Goal: Task Accomplishment & Management: Use online tool/utility

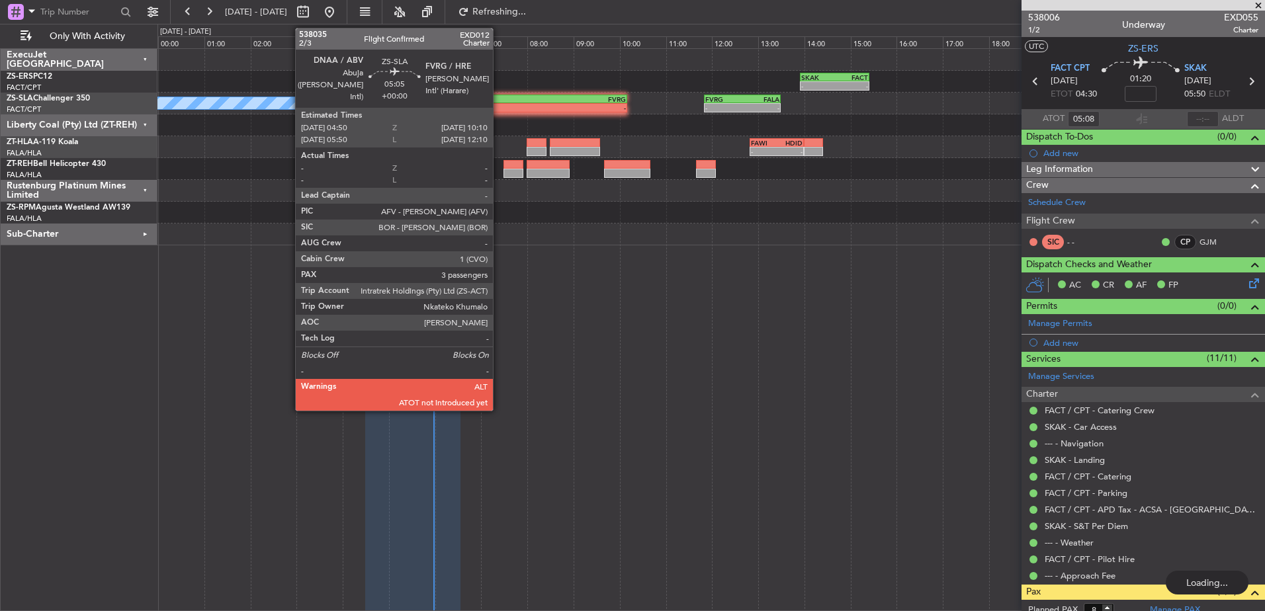
click at [499, 108] on div "-" at bounding box center [443, 108] width 122 height 8
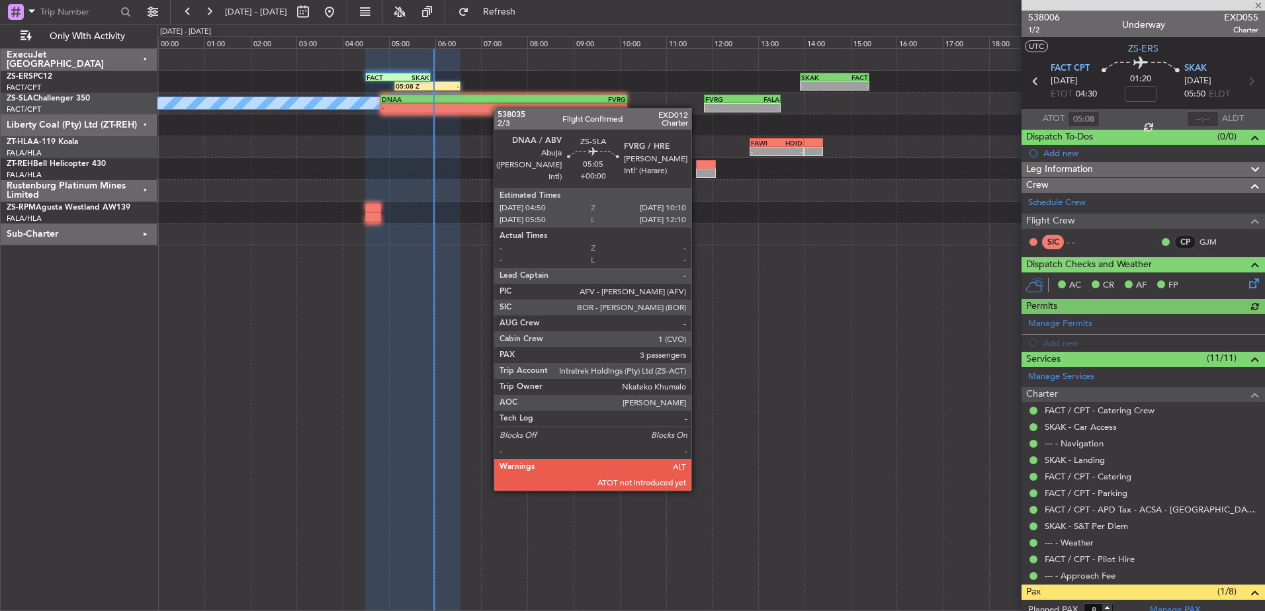
type input "3"
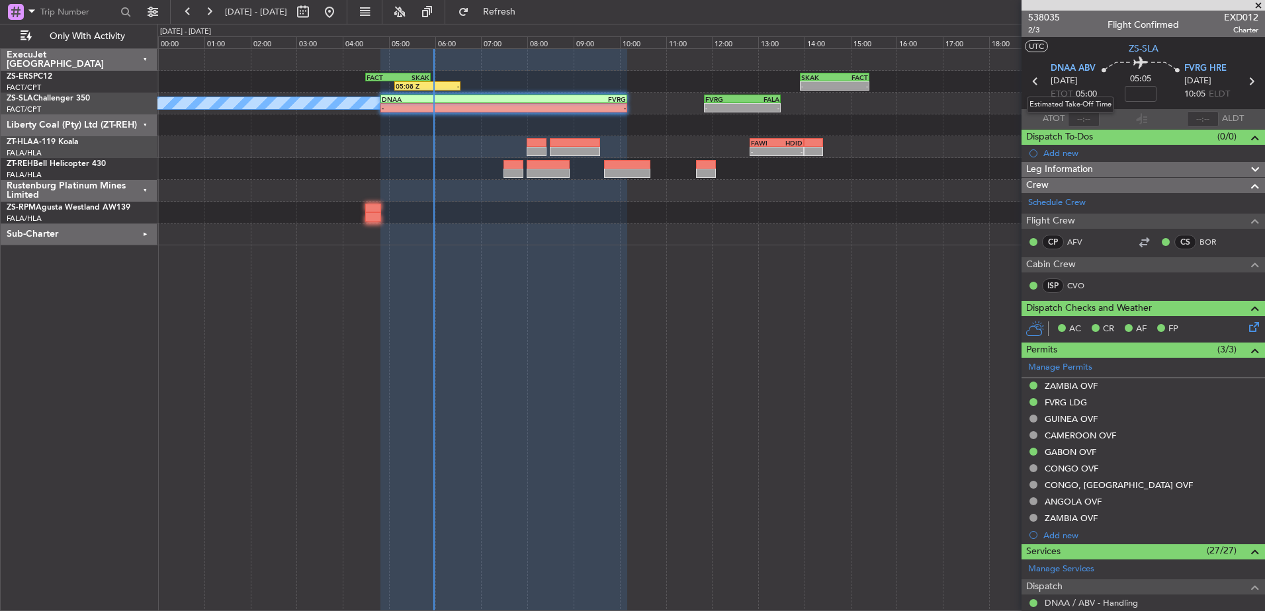
click at [1084, 116] on mat-tooltip-component "Estimated Take-Off Time" at bounding box center [1070, 104] width 106 height 35
click at [1085, 116] on mat-tooltip-component "Estimated Take-Off Time" at bounding box center [1070, 104] width 106 height 35
drag, startPoint x: 1085, startPoint y: 116, endPoint x: 1077, endPoint y: 118, distance: 8.4
click at [1077, 118] on input "text" at bounding box center [1084, 119] width 32 height 16
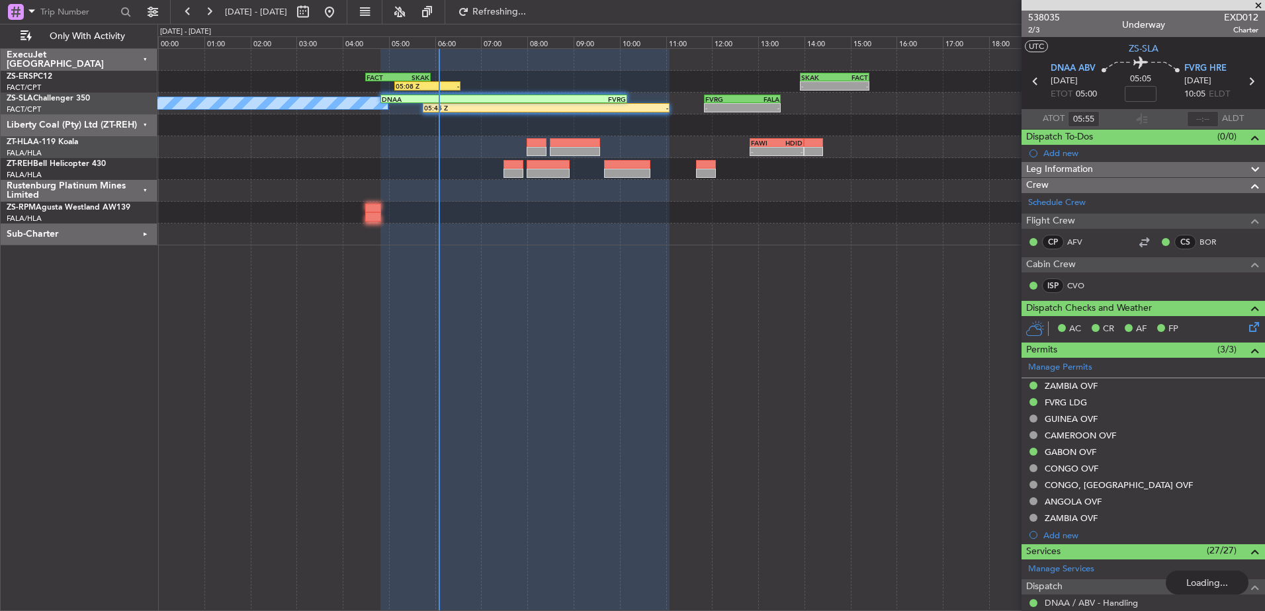
click at [1199, 117] on div at bounding box center [1203, 119] width 32 height 16
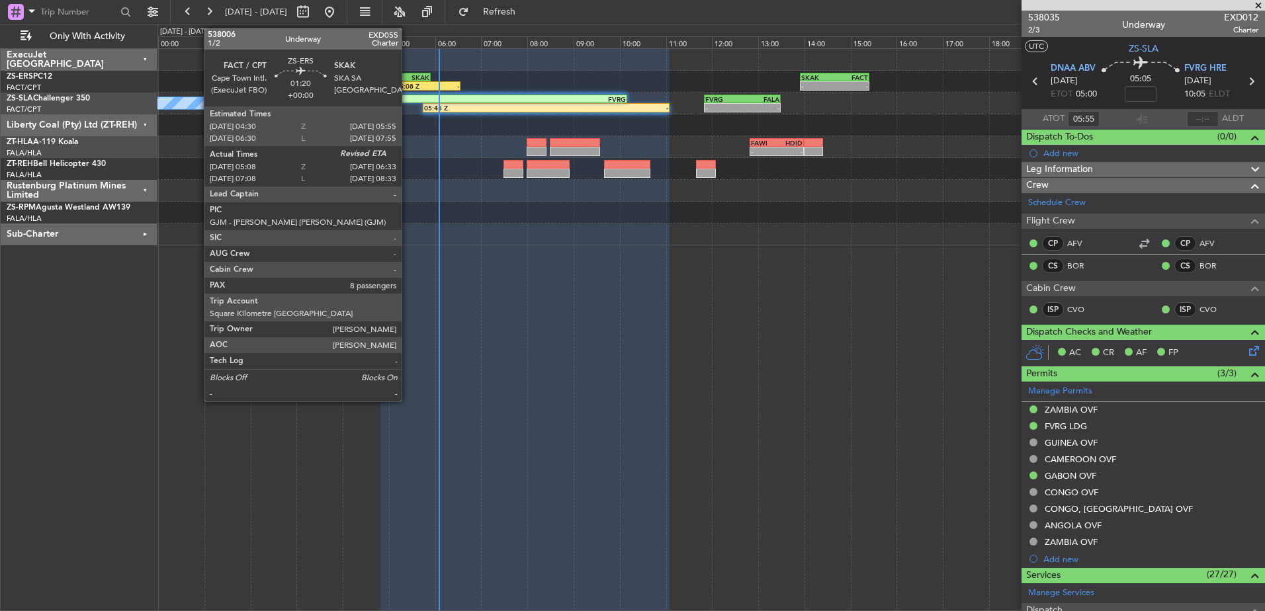
click at [408, 87] on div "05:08 Z" at bounding box center [412, 86] width 32 height 8
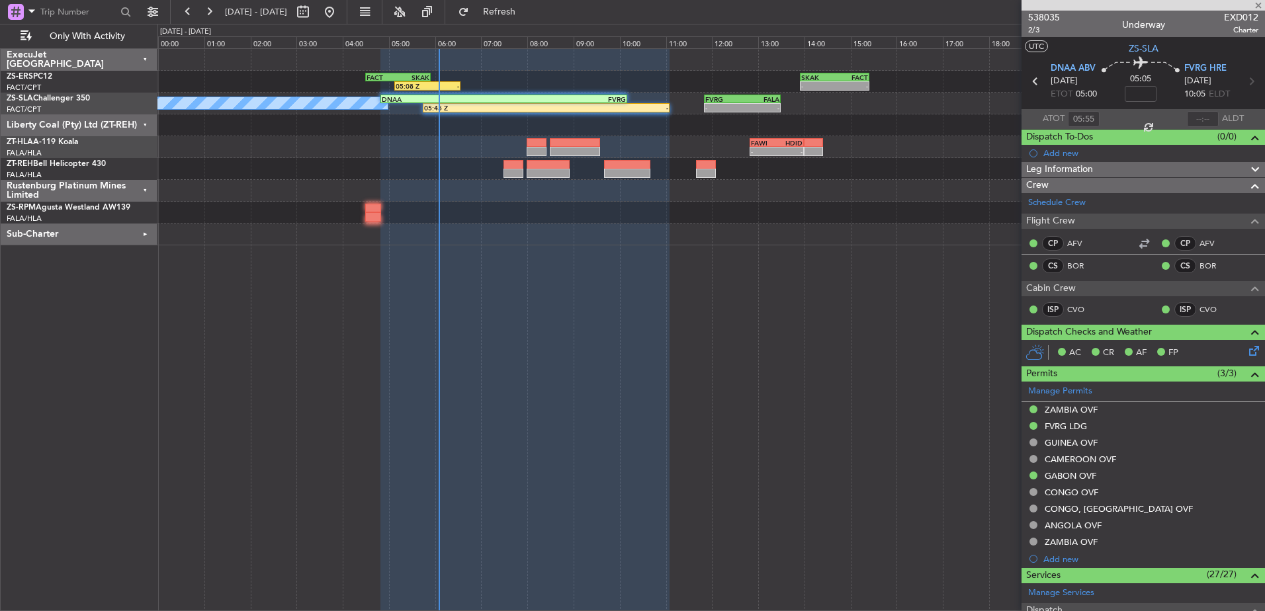
type input "05:08"
type input "8"
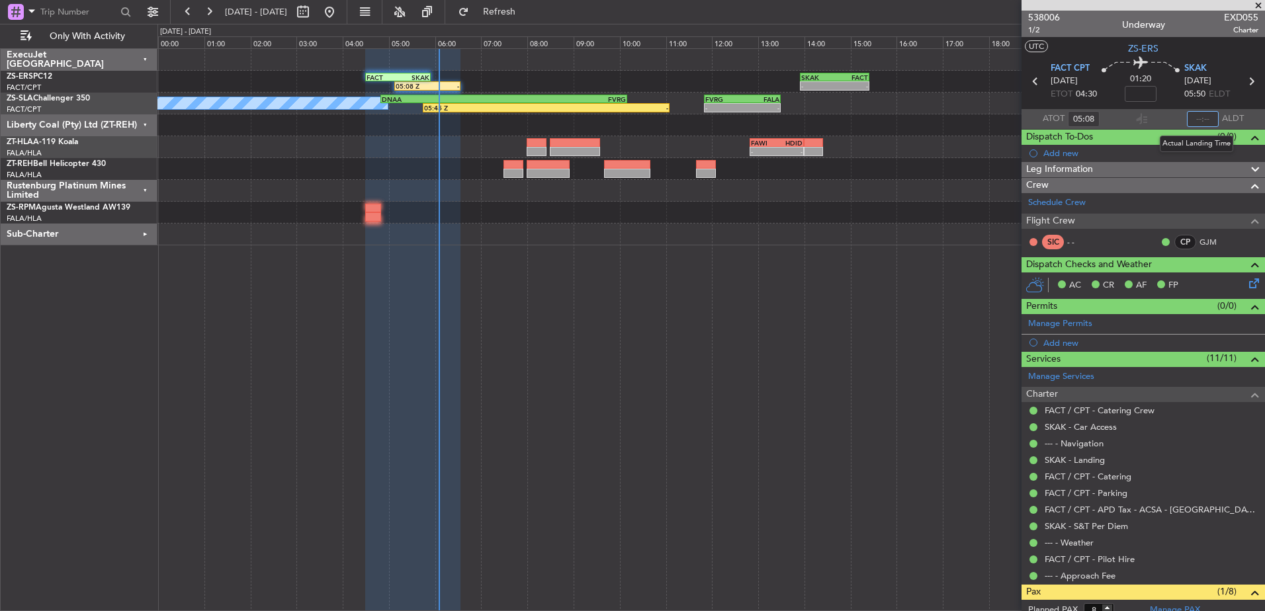
click at [1200, 116] on input "text" at bounding box center [1203, 119] width 32 height 16
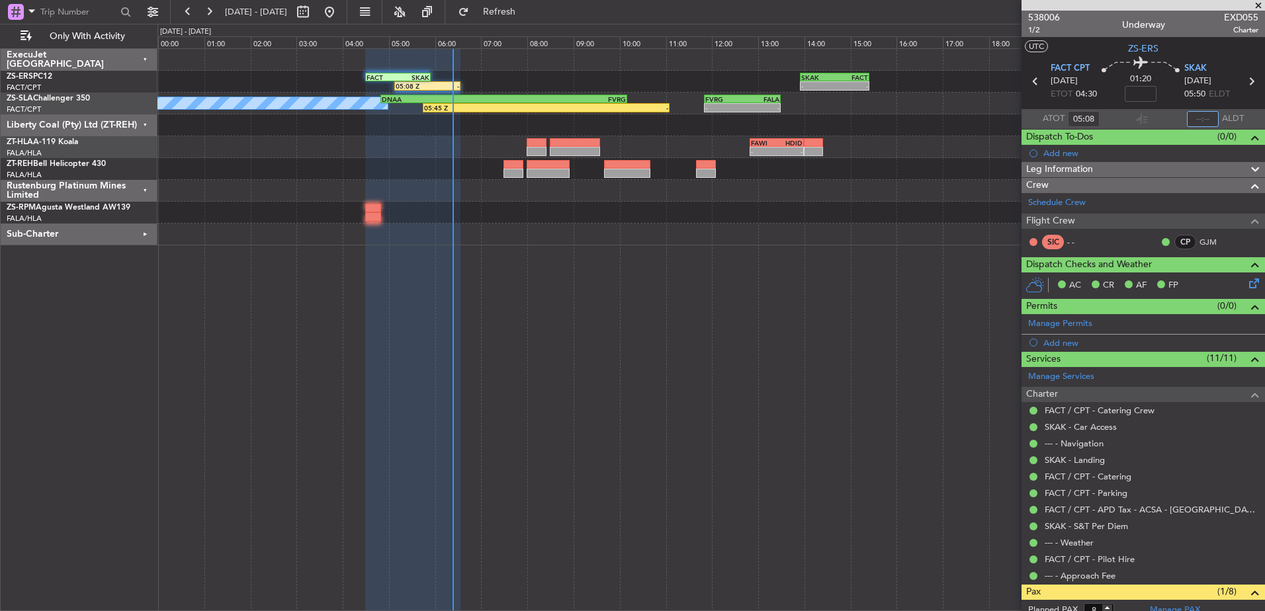
click at [1200, 116] on input "text" at bounding box center [1203, 119] width 32 height 16
type input "06:25"
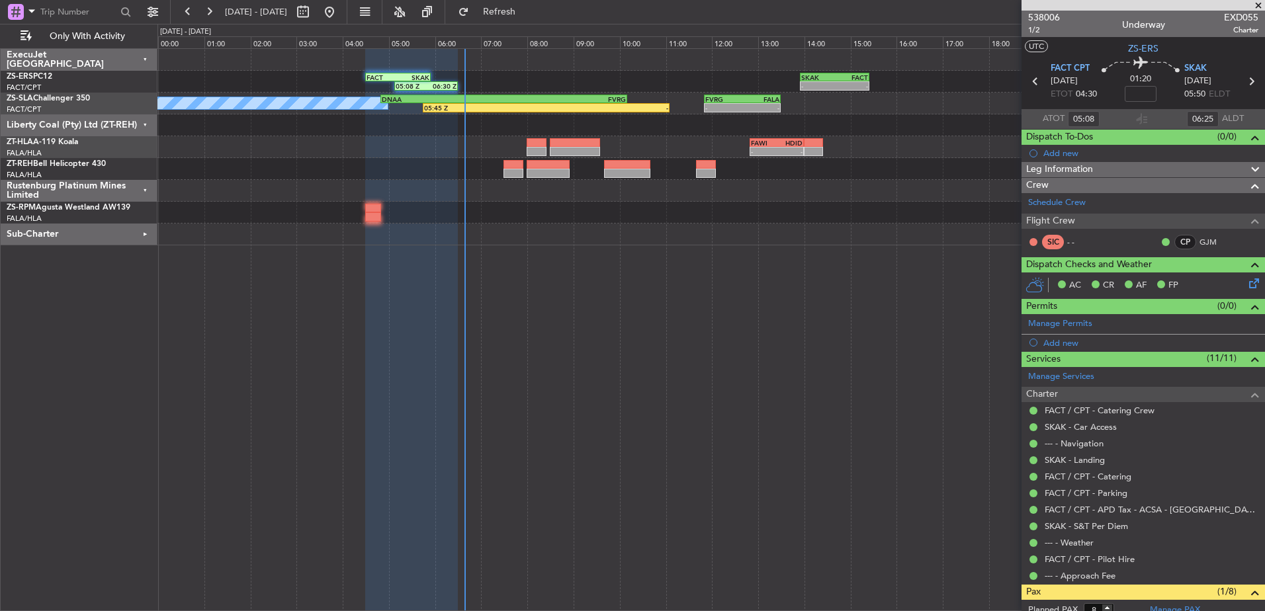
click at [1261, 3] on span at bounding box center [1258, 6] width 13 height 12
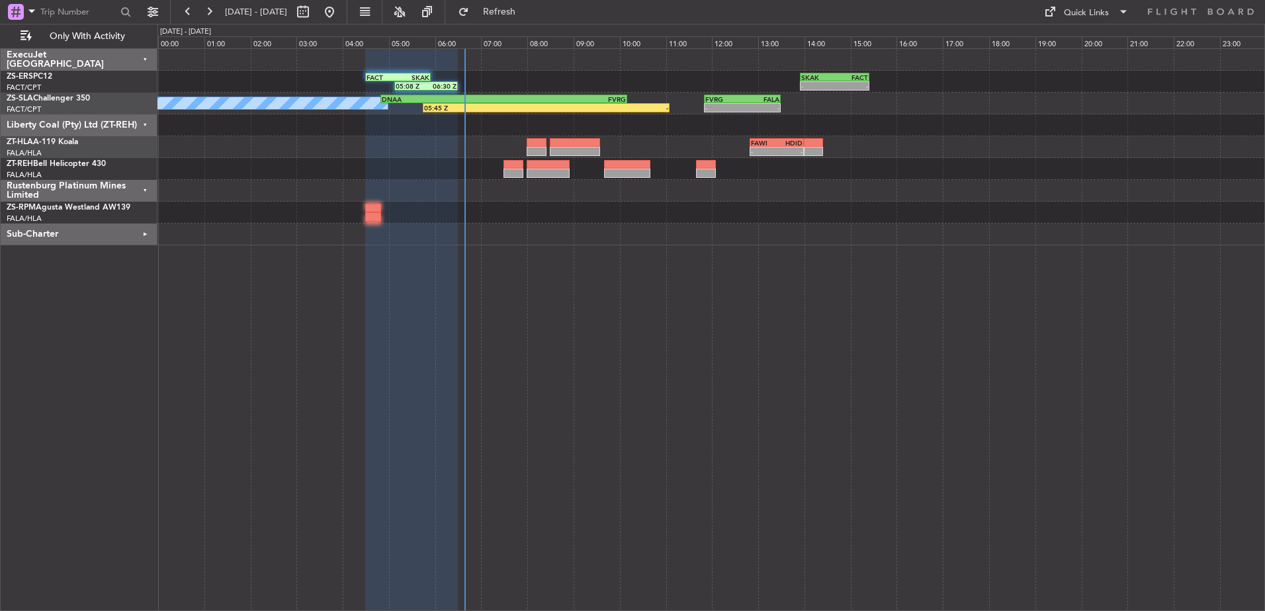
type input "0"
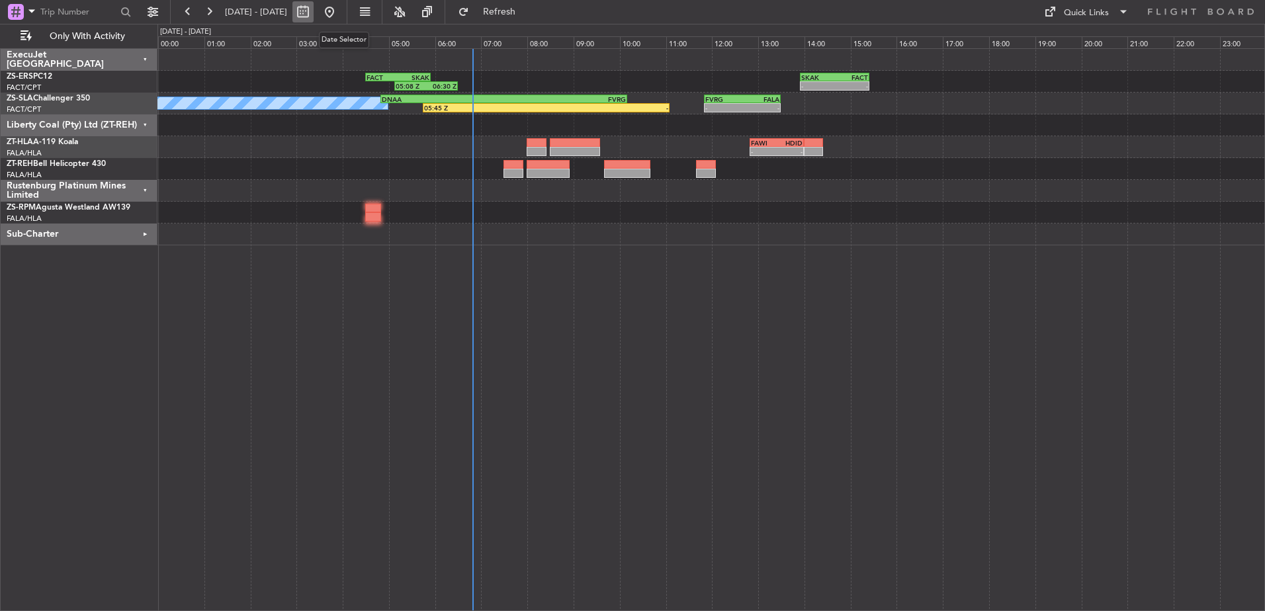
click at [314, 17] on button at bounding box center [302, 11] width 21 height 21
select select "10"
select select "2025"
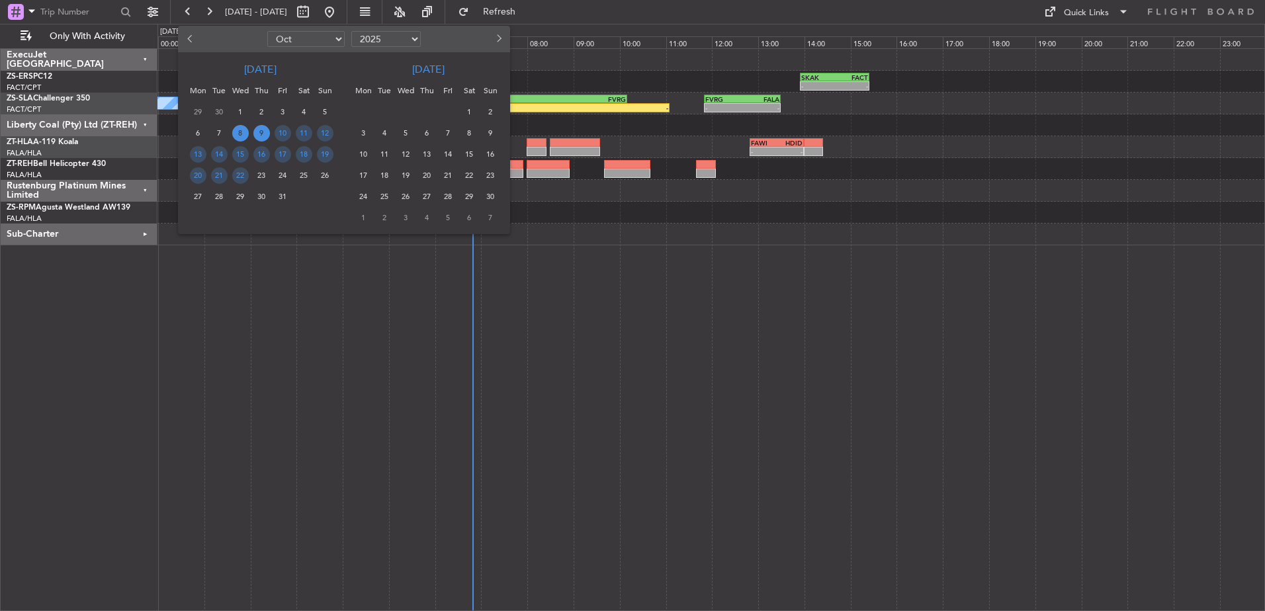
click at [262, 134] on span "9" at bounding box center [261, 133] width 17 height 17
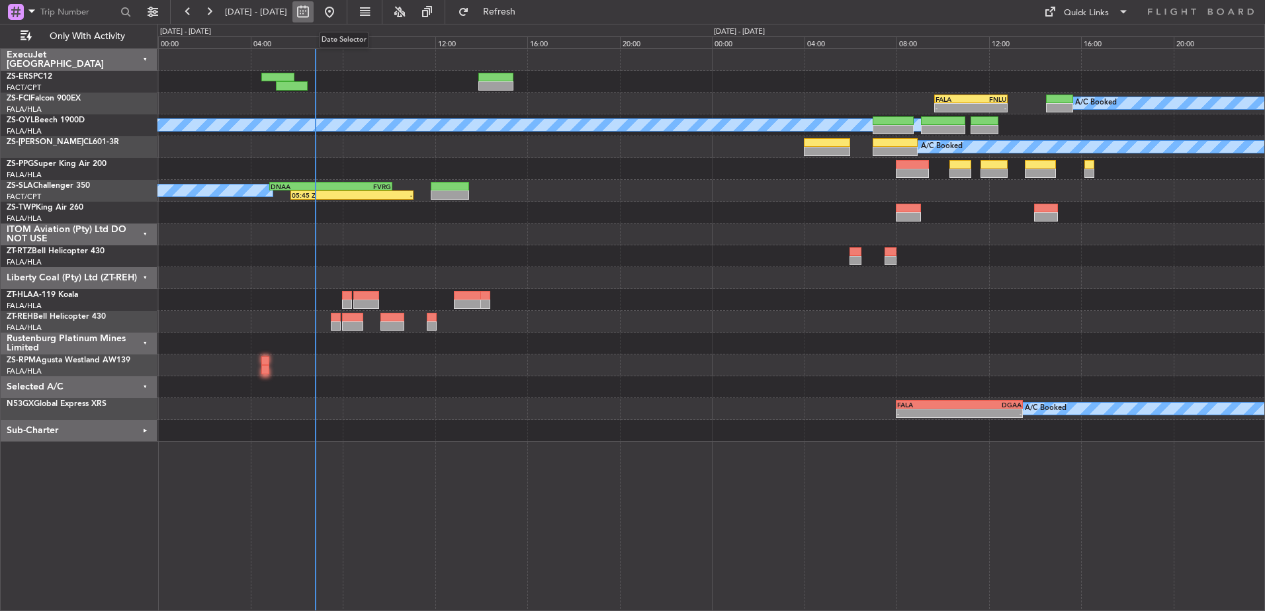
click at [314, 11] on button at bounding box center [302, 11] width 21 height 21
select select "10"
select select "2025"
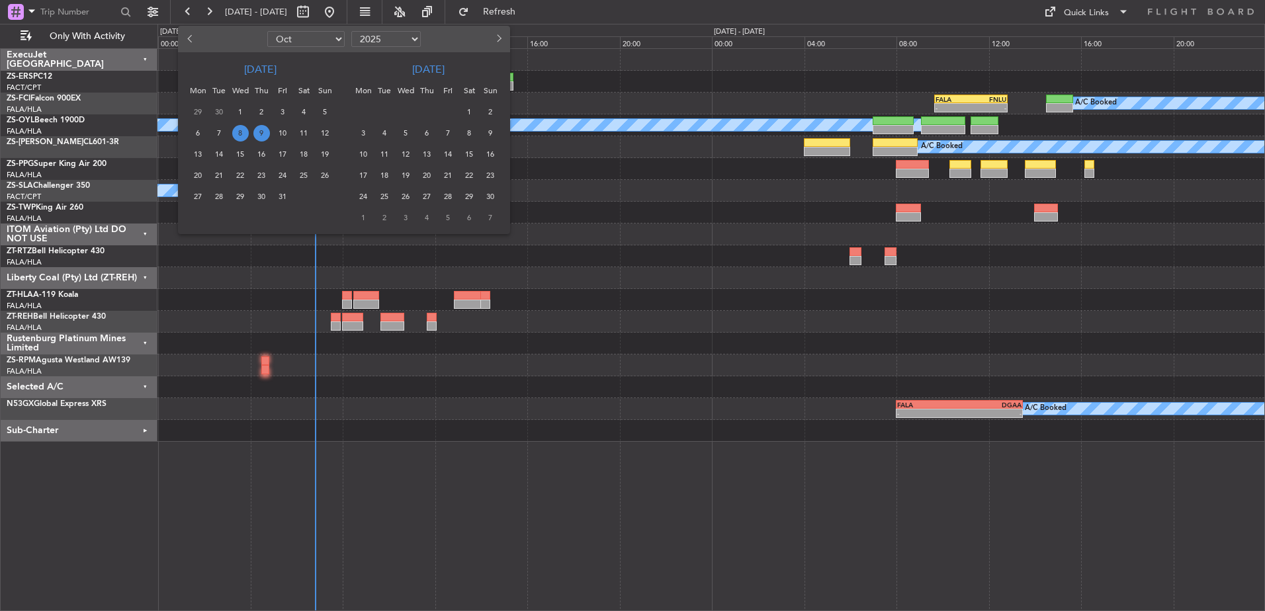
click at [261, 130] on span "9" at bounding box center [261, 133] width 17 height 17
click at [263, 130] on span "9" at bounding box center [261, 133] width 17 height 17
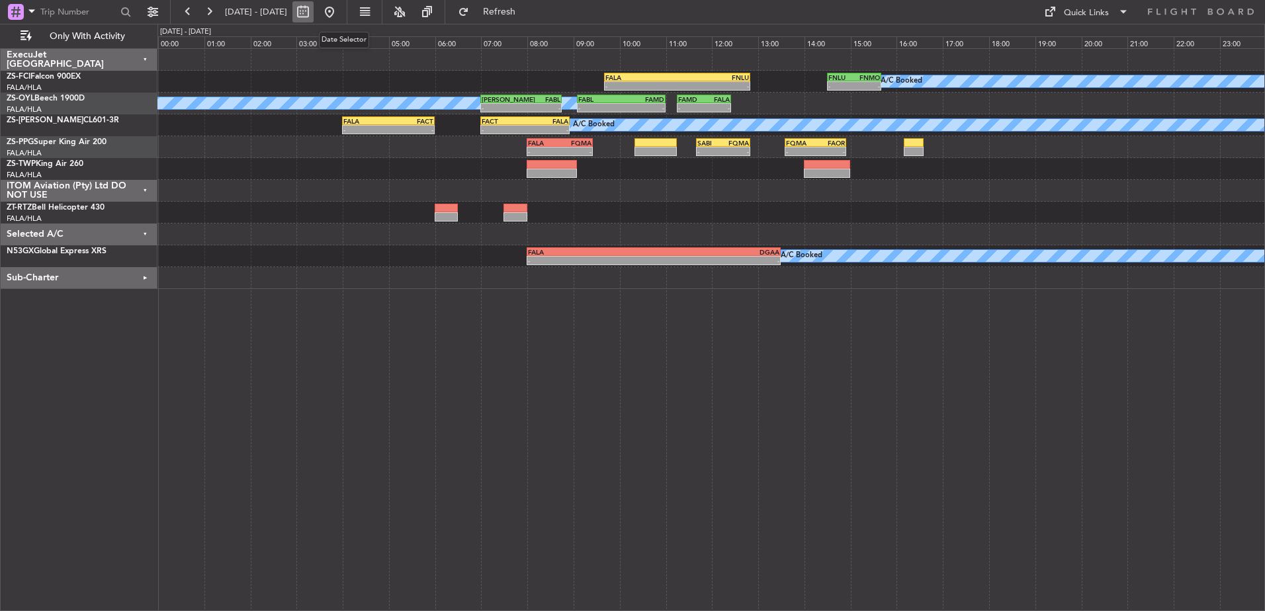
click at [314, 15] on button at bounding box center [302, 11] width 21 height 21
select select "10"
select select "2025"
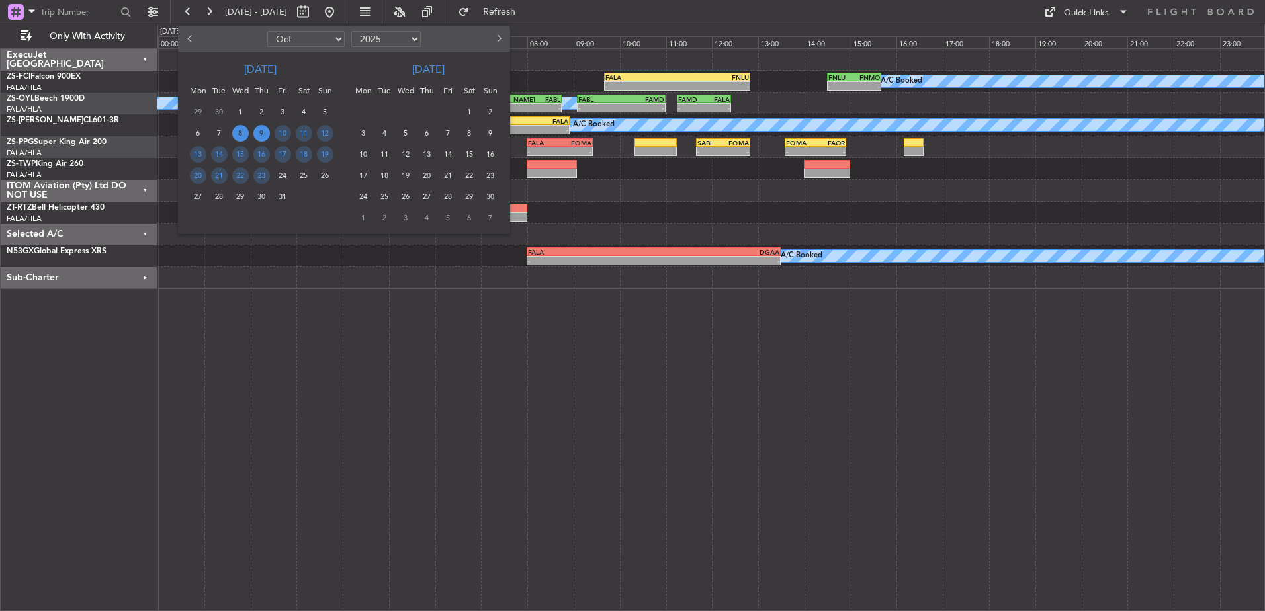
click at [242, 135] on span "8" at bounding box center [240, 133] width 17 height 17
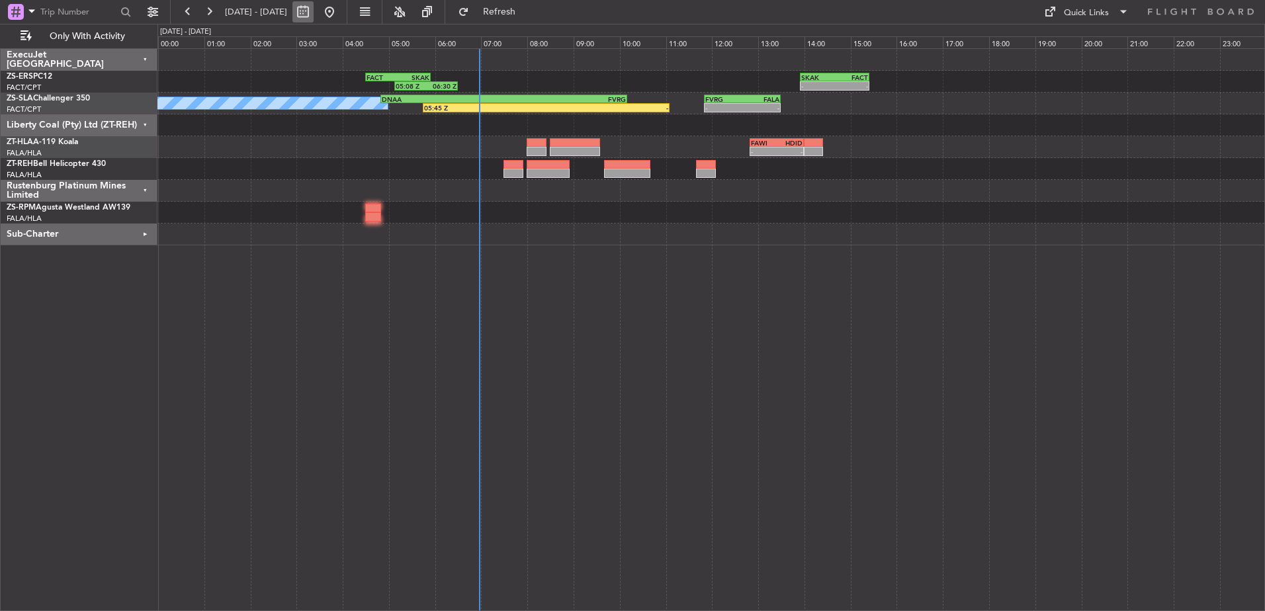
click at [314, 15] on button at bounding box center [302, 11] width 21 height 21
select select "10"
select select "2025"
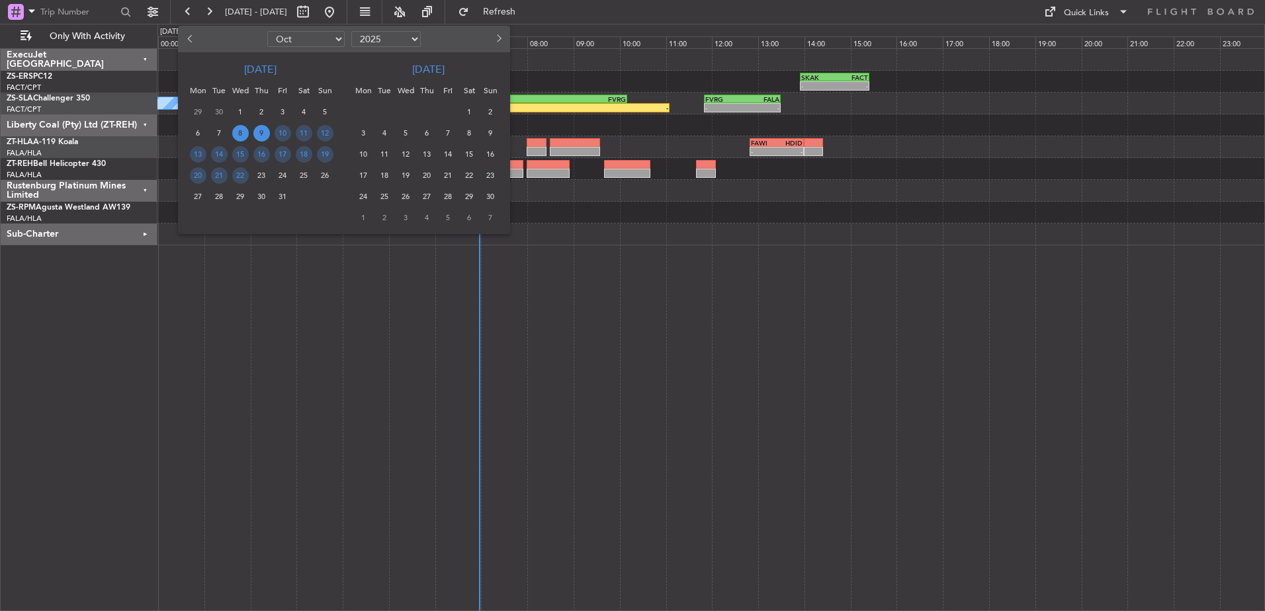
click at [263, 134] on span "9" at bounding box center [261, 133] width 17 height 17
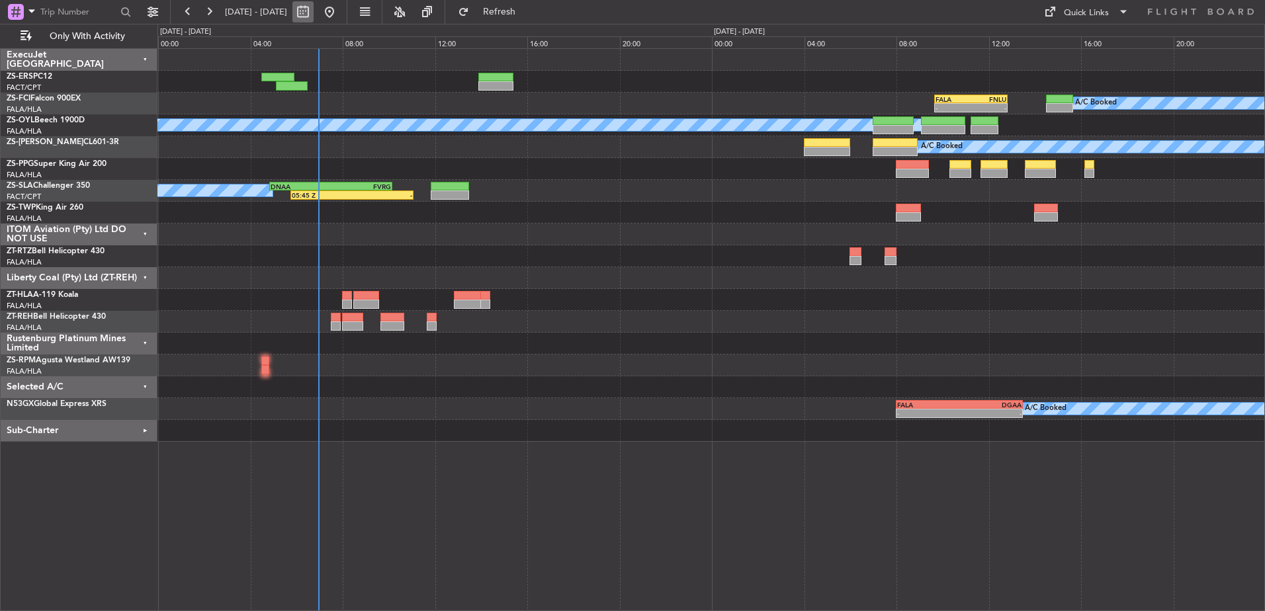
click at [314, 11] on button at bounding box center [302, 11] width 21 height 21
select select "10"
select select "2025"
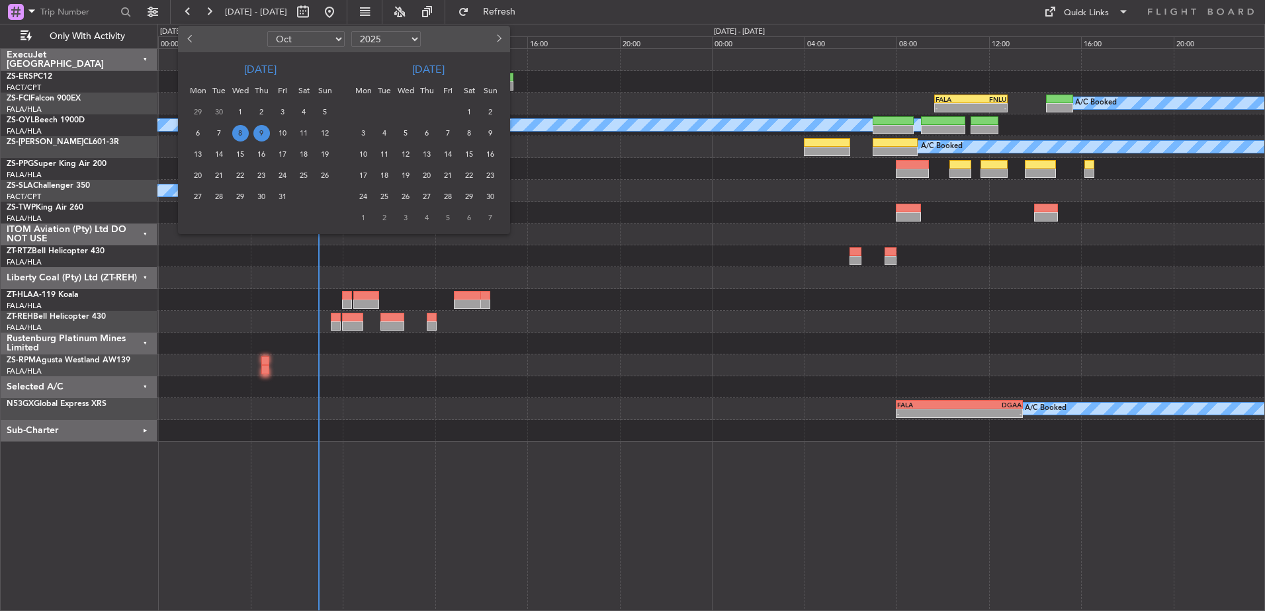
click at [257, 133] on span "9" at bounding box center [261, 133] width 17 height 17
click at [259, 134] on span "9" at bounding box center [261, 133] width 17 height 17
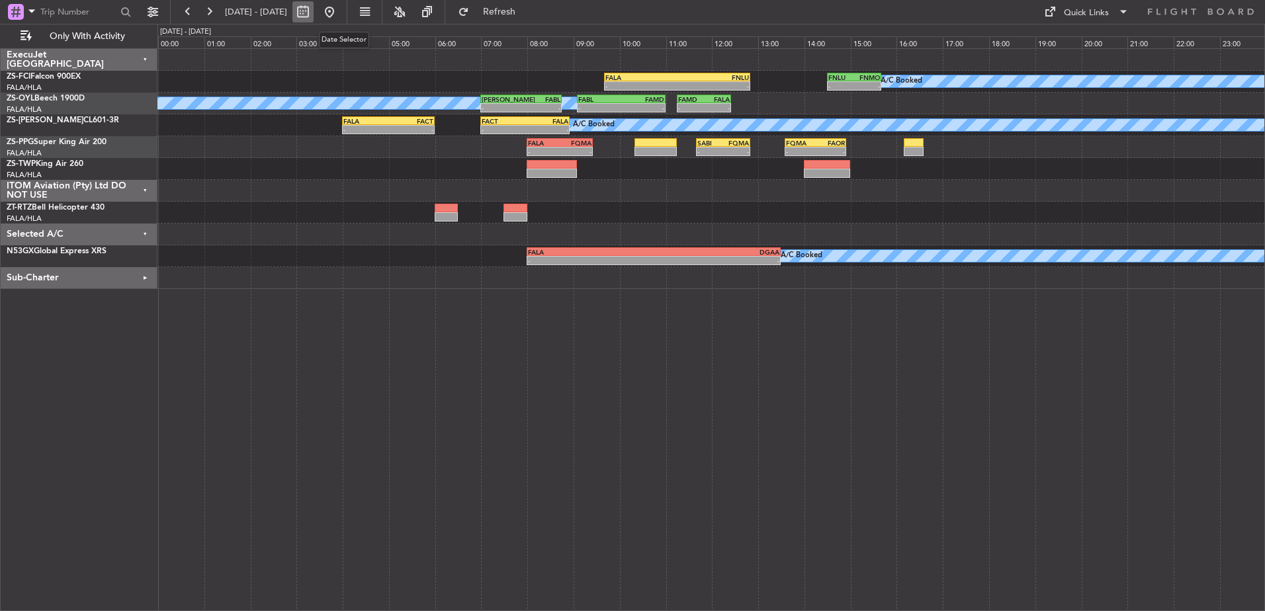
click at [314, 10] on button at bounding box center [302, 11] width 21 height 21
select select "10"
select select "2025"
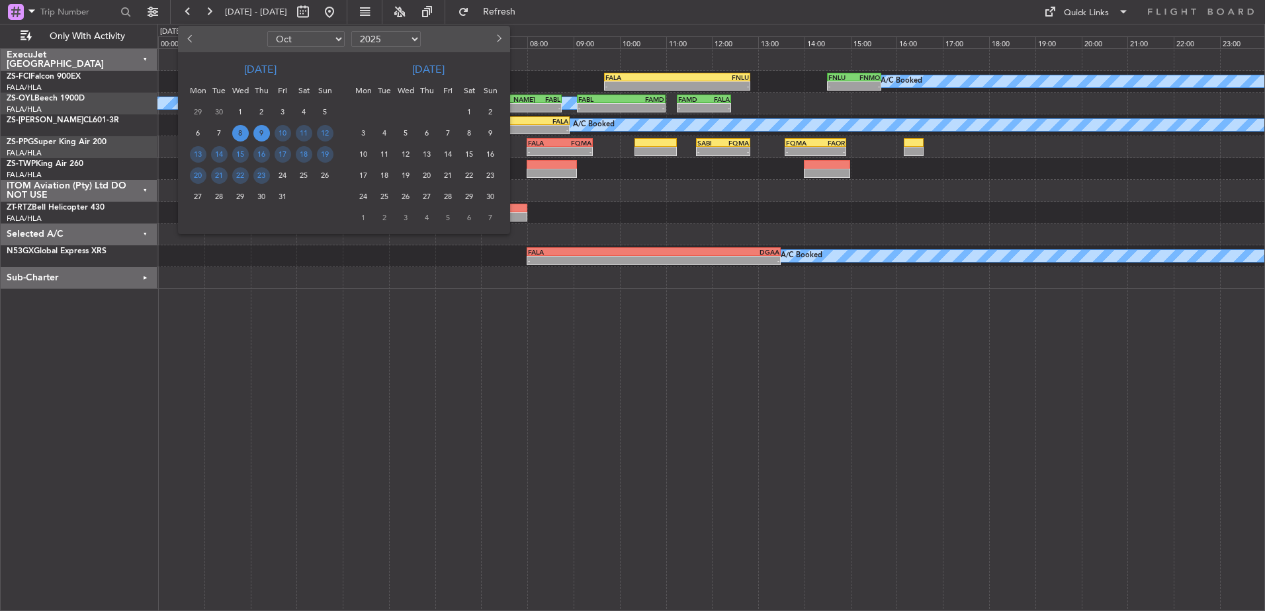
click at [242, 132] on span "8" at bounding box center [240, 133] width 17 height 17
click at [240, 132] on span "8" at bounding box center [240, 133] width 17 height 17
